Goal: Transaction & Acquisition: Obtain resource

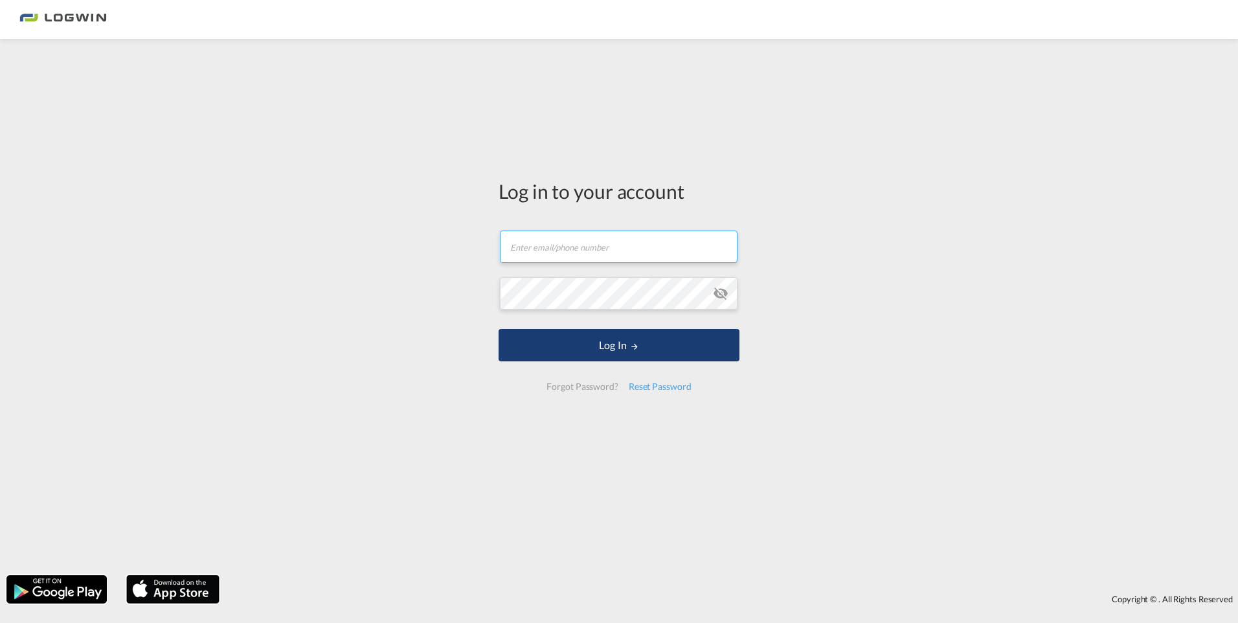
type input "[PERSON_NAME][EMAIL_ADDRESS][DOMAIN_NAME]"
click at [596, 355] on button "Log In" at bounding box center [618, 345] width 241 height 32
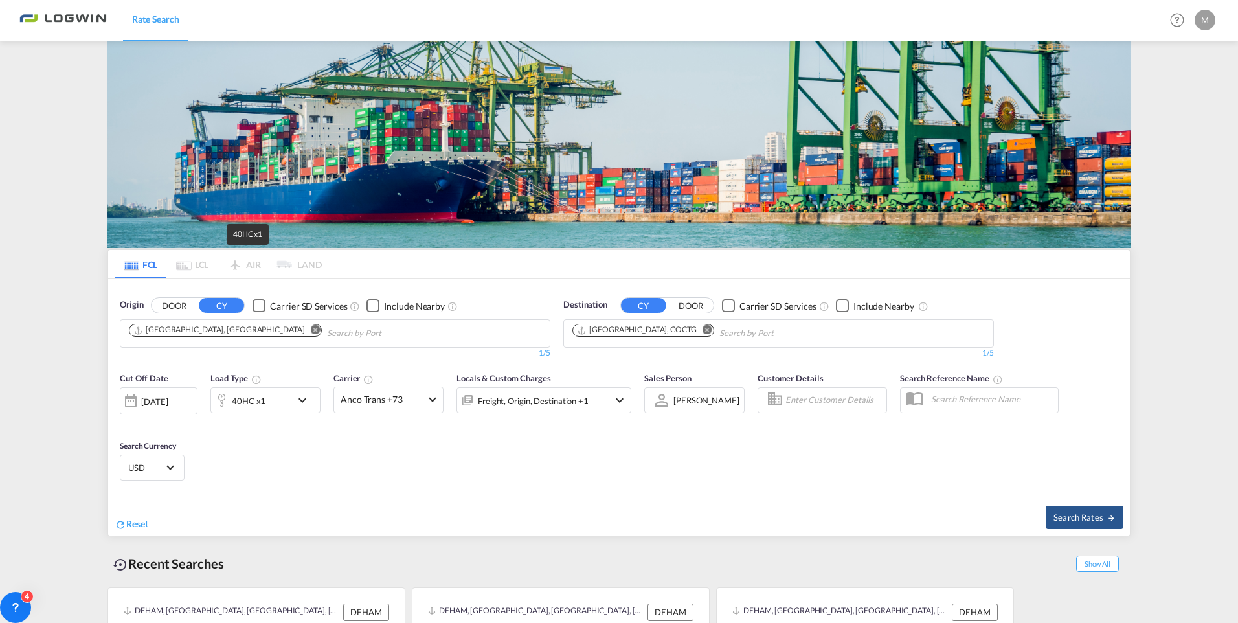
click at [256, 392] on div "40HC x1" at bounding box center [249, 401] width 34 height 18
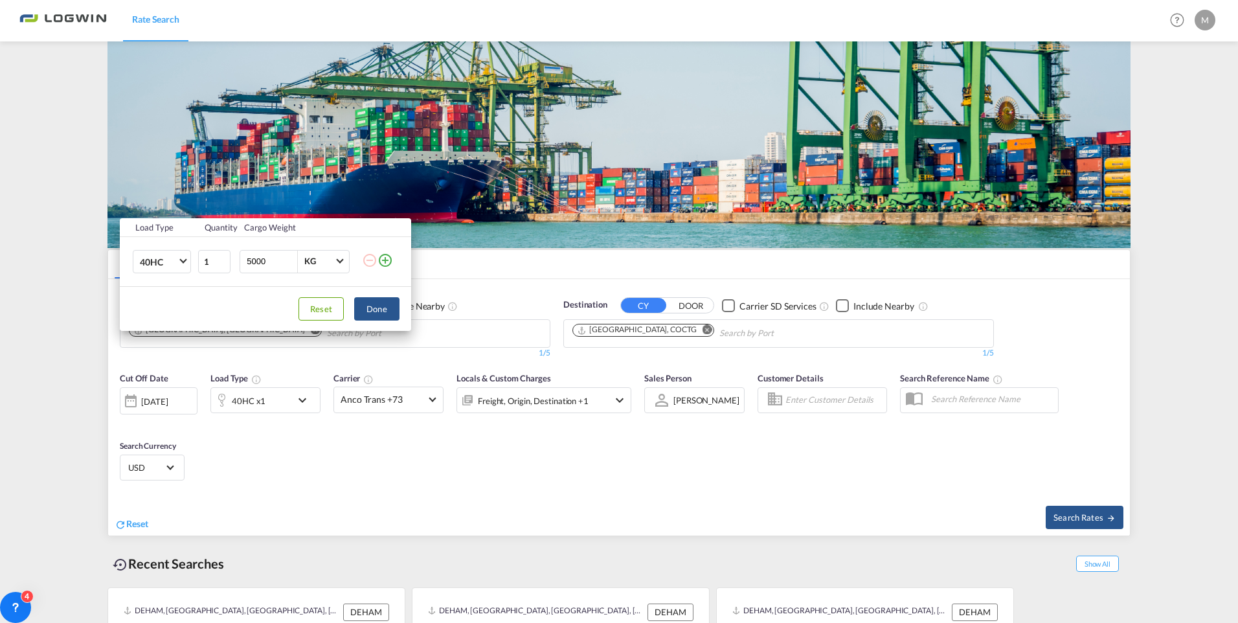
click at [561, 179] on div "Load Type Quantity Cargo Weight 40HC 20GP 40GP 40HC 45HC 20RE 40RE 40HR 20OT 40…" at bounding box center [619, 311] width 1238 height 623
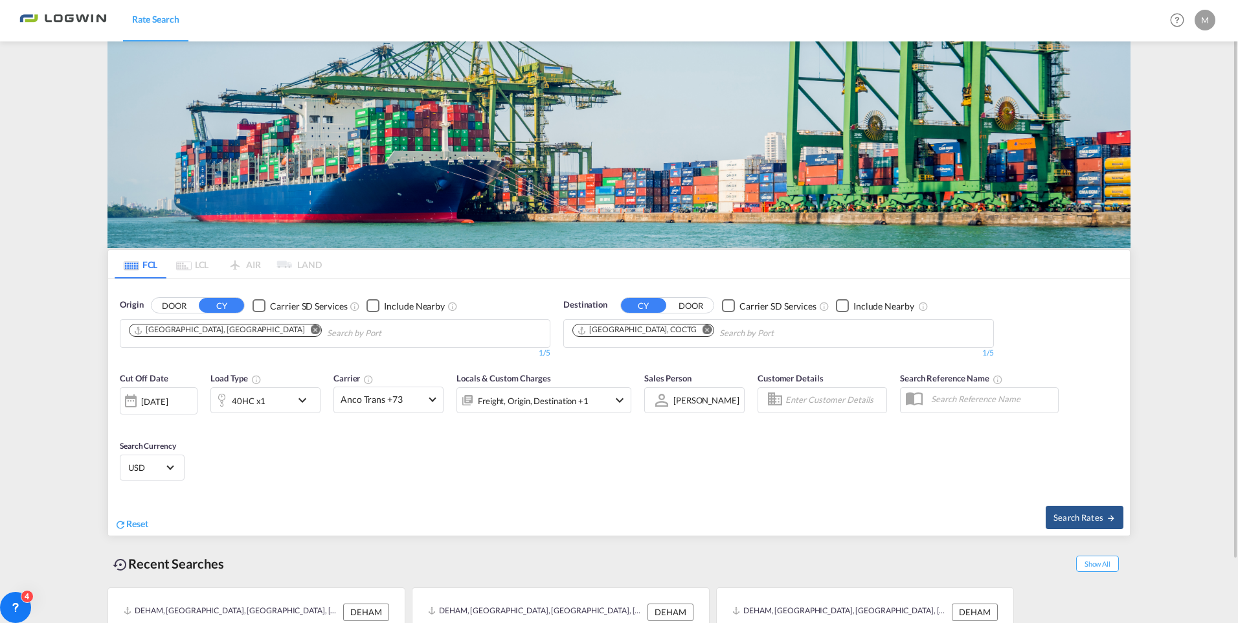
click at [542, 281] on div "Origin DOOR CY Carrier SD Services Include Nearby [GEOGRAPHIC_DATA], [GEOGRAPHI…" at bounding box center [618, 322] width 1021 height 86
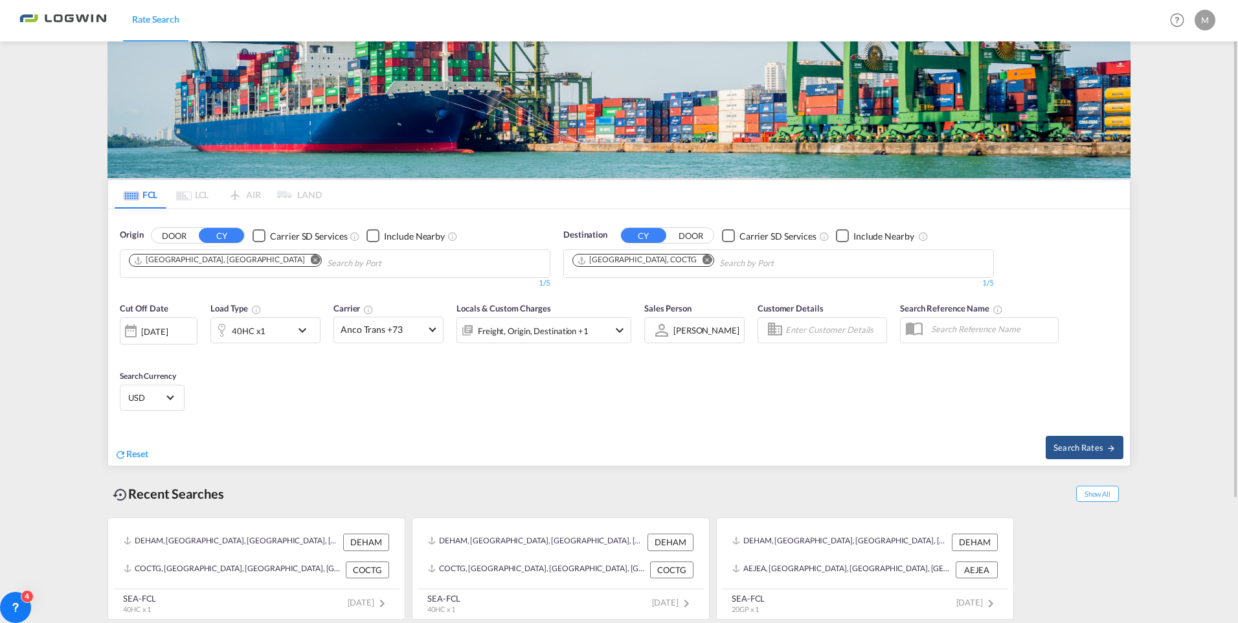
scroll to position [5, 0]
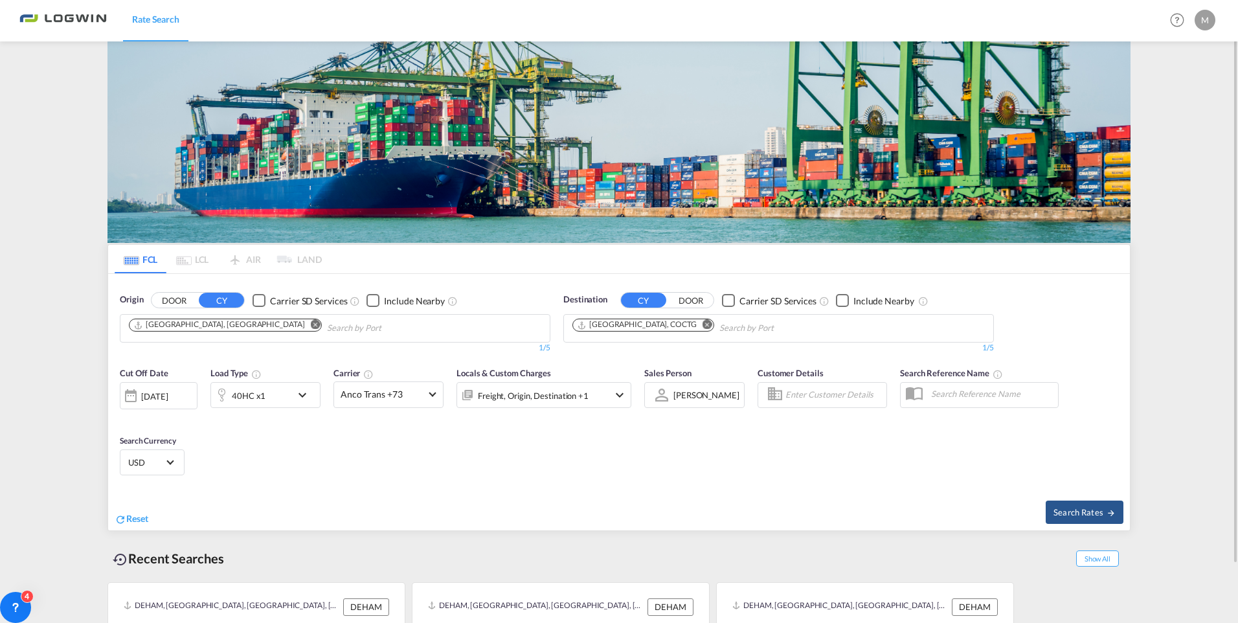
click at [702, 326] on md-icon "Remove" at bounding box center [707, 325] width 10 height 10
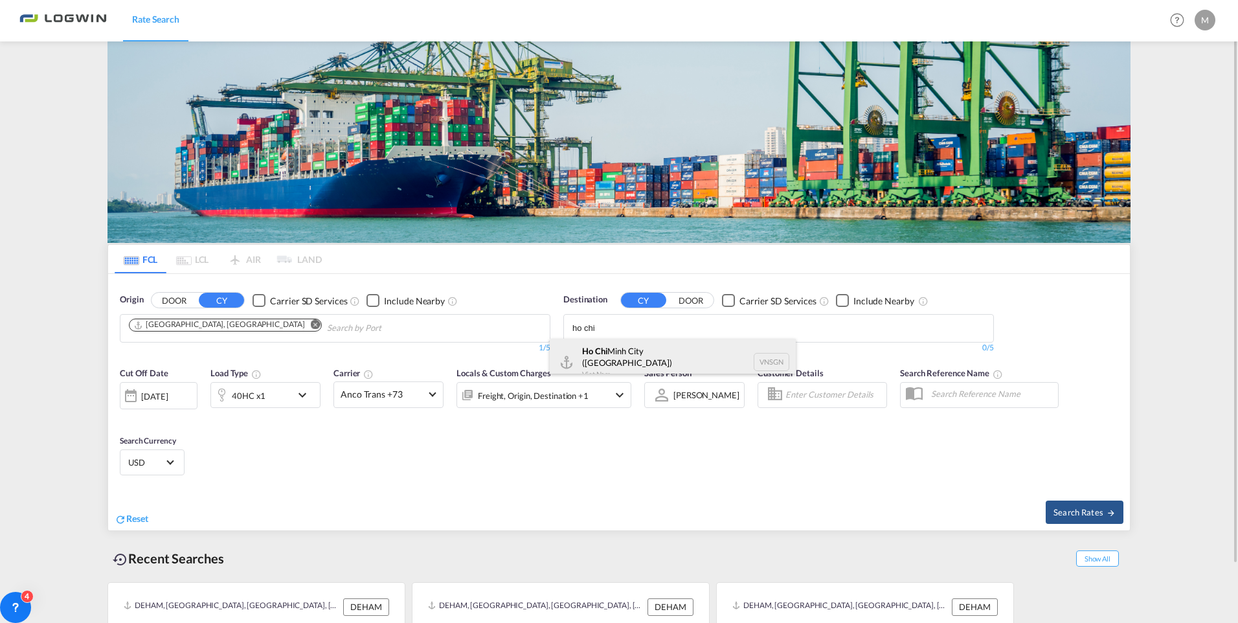
type input "ho chi"
click at [664, 344] on div "[GEOGRAPHIC_DATA] ([GEOGRAPHIC_DATA]) [GEOGRAPHIC_DATA] VNSGN" at bounding box center [673, 362] width 246 height 47
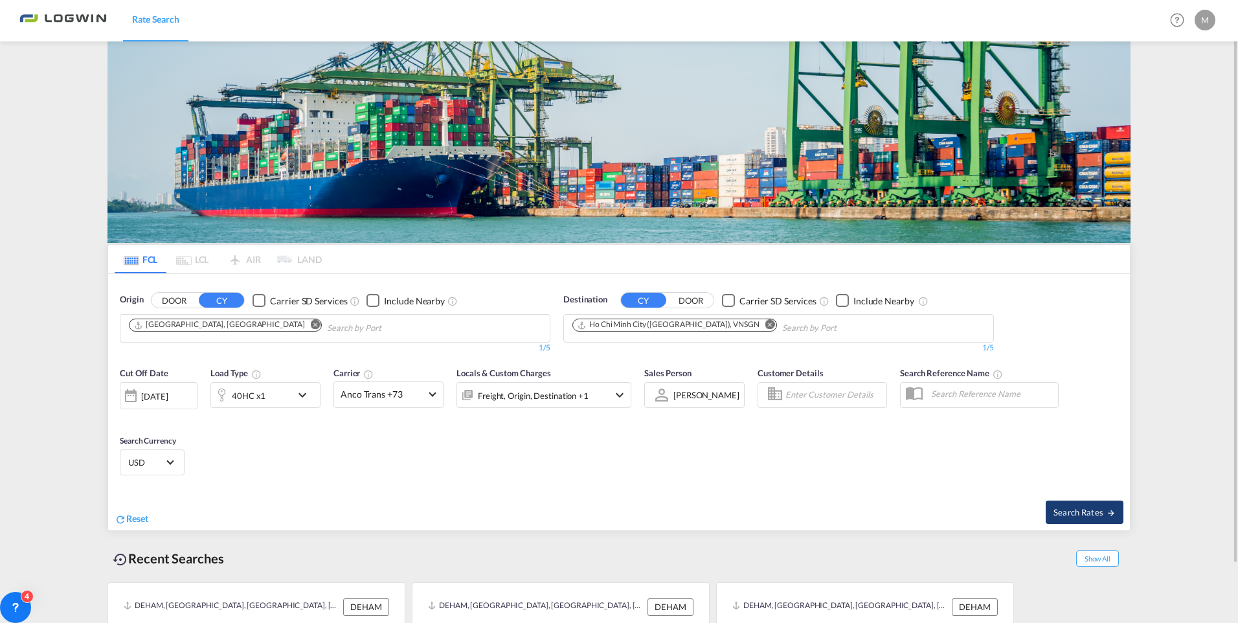
click at [1100, 507] on span "Search Rates" at bounding box center [1084, 512] width 62 height 10
type input "DEHAM to VNSGN / [DATE]"
